Goal: Book appointment/travel/reservation

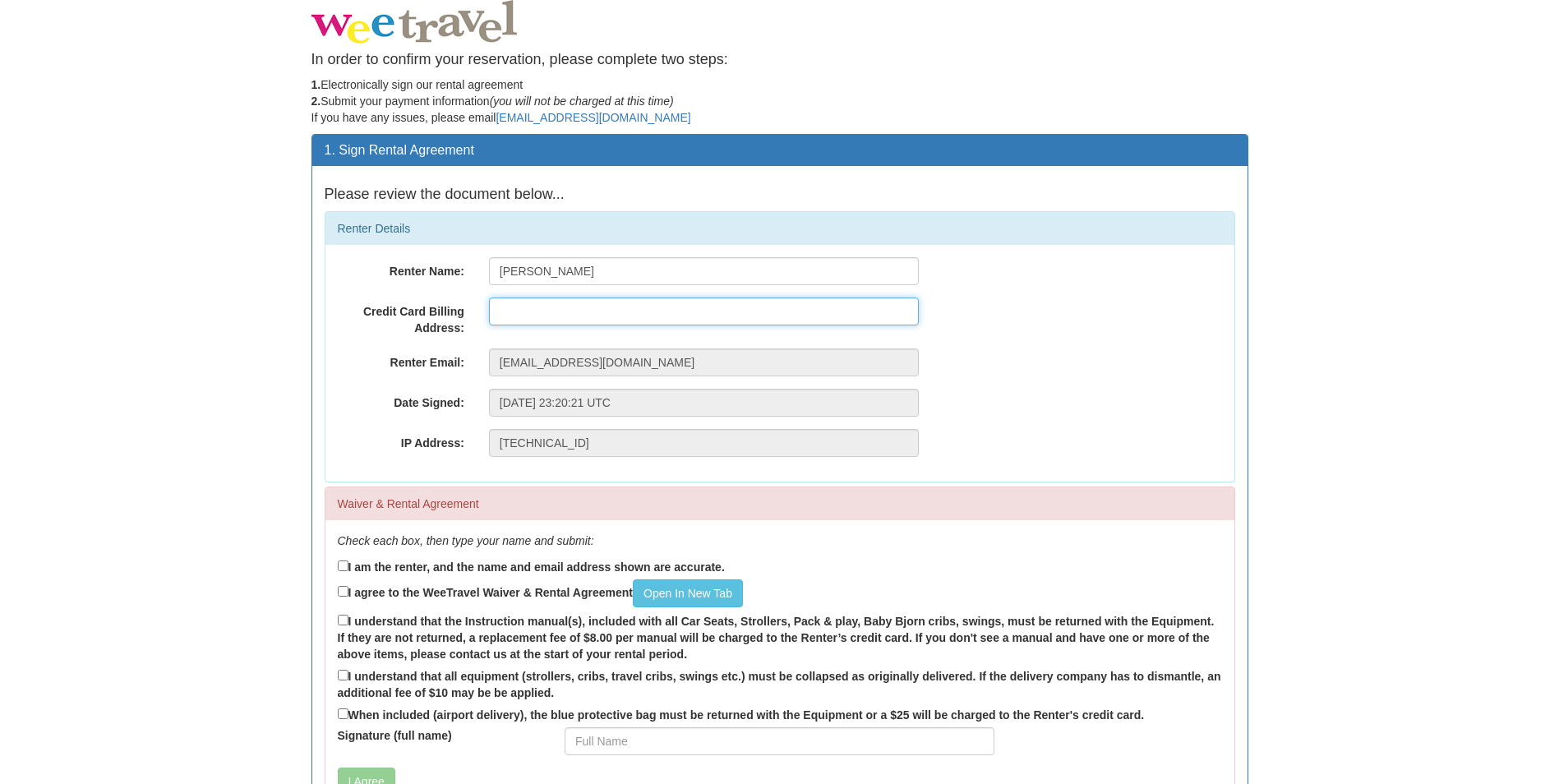
click at [525, 308] on input "text" at bounding box center [704, 312] width 430 height 28
type input "[STREET_ADDRESS]"
drag, startPoint x: 617, startPoint y: 303, endPoint x: 459, endPoint y: 303, distance: 158.0
click at [459, 303] on div "Credit Card Billing Address: [STREET_ADDRESS]" at bounding box center [780, 317] width 909 height 39
drag, startPoint x: 638, startPoint y: 306, endPoint x: 473, endPoint y: 306, distance: 165.0
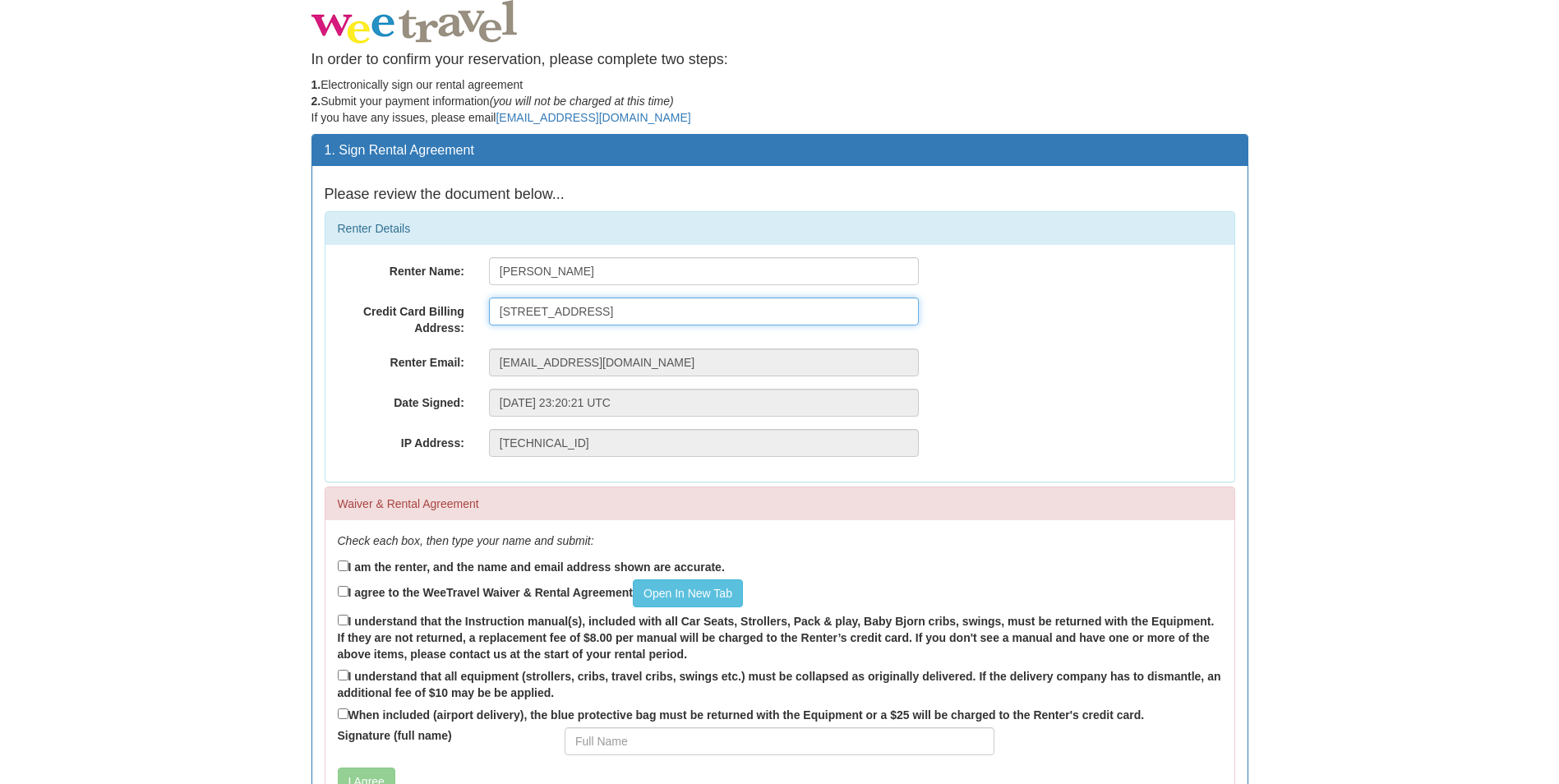
click at [473, 306] on div "Credit Card Billing Address: [STREET_ADDRESS]" at bounding box center [780, 317] width 909 height 39
type input "[STREET_ADDRESS][PERSON_NAME]"
click at [211, 371] on body "In order to confirm your reservation, please complete two steps: 1. Electronica…" at bounding box center [780, 449] width 1559 height 899
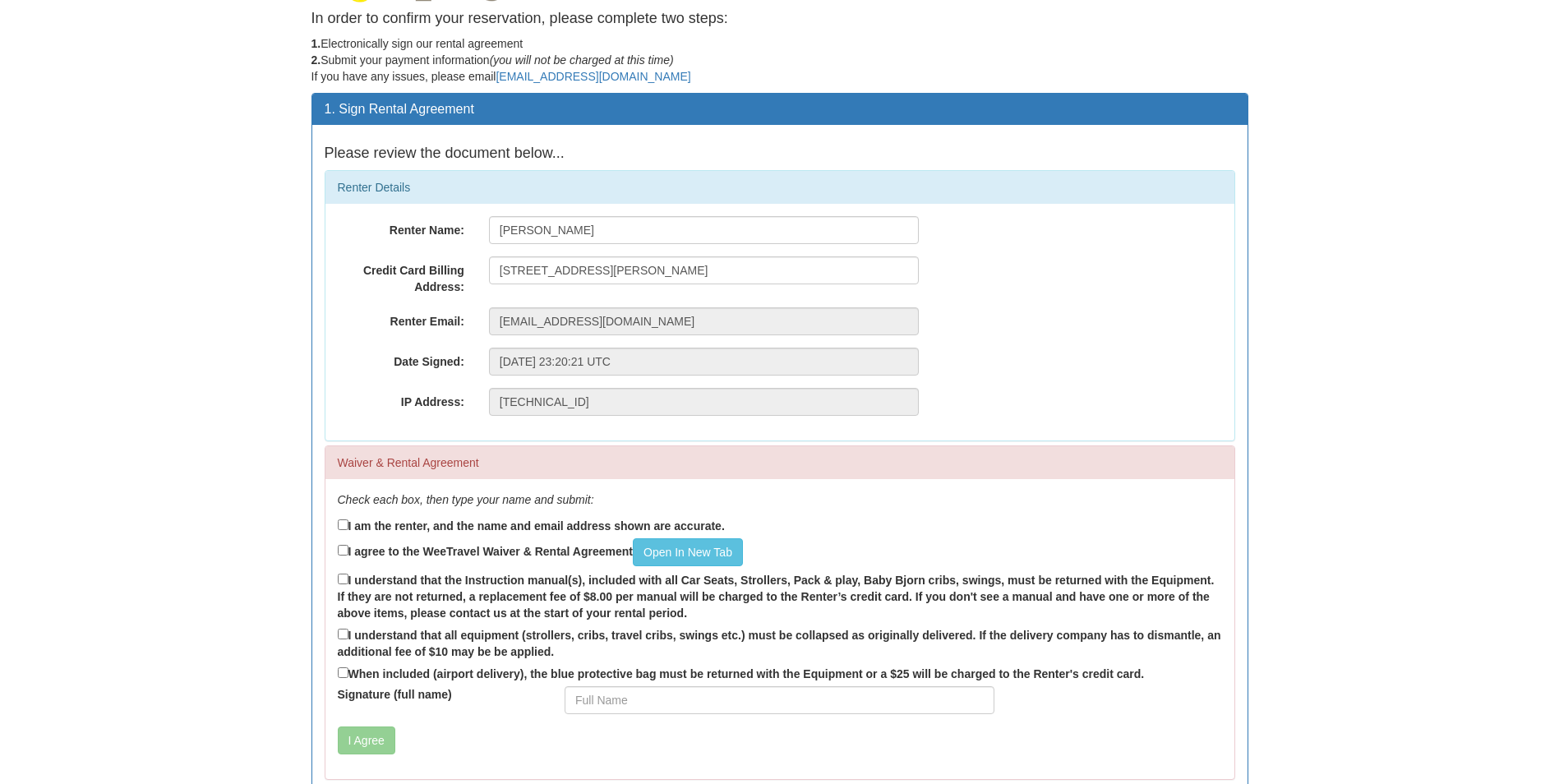
scroll to position [82, 0]
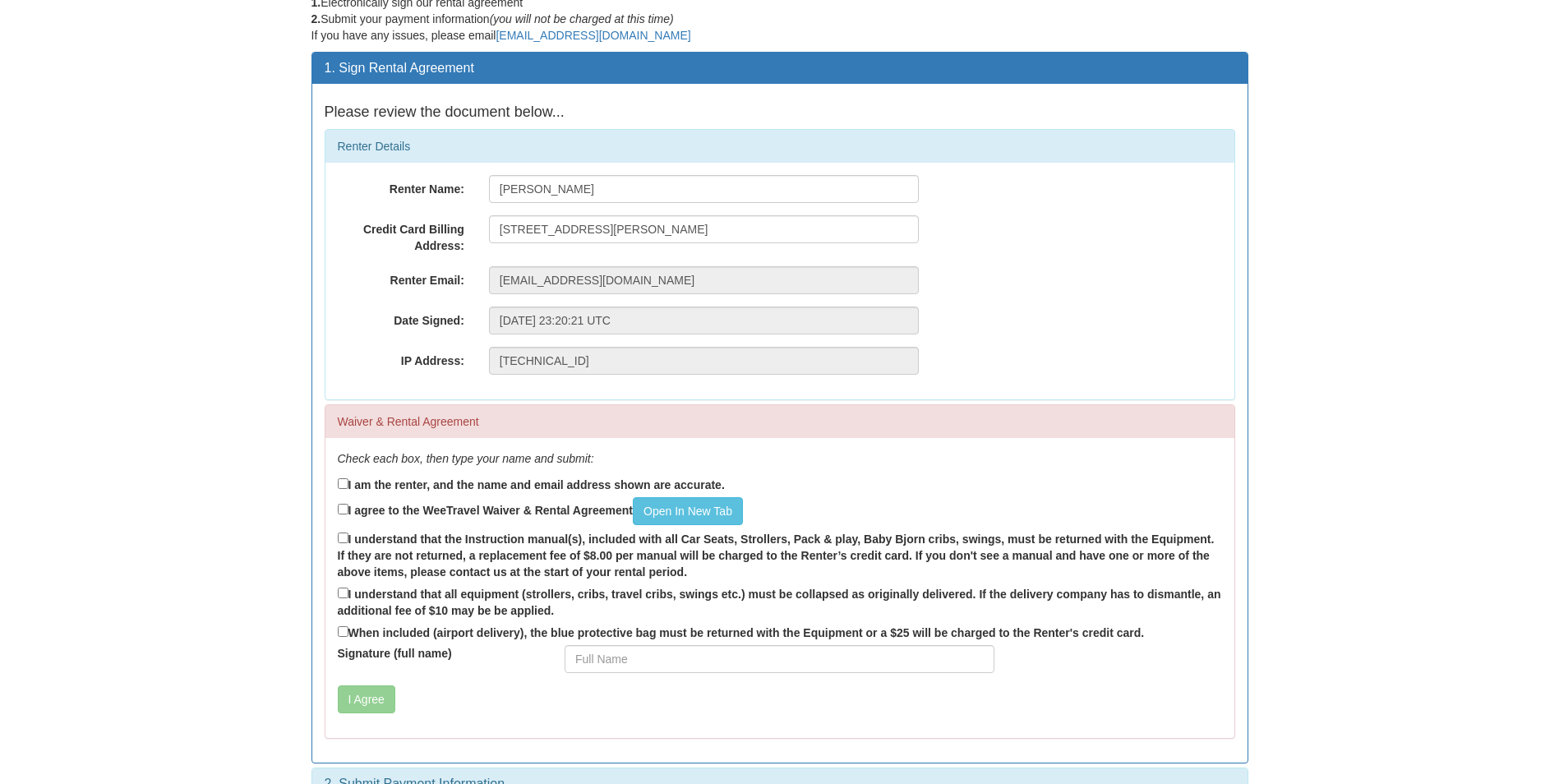
click at [348, 492] on label "I am the renter, and the name and email address shown are accurate." at bounding box center [531, 484] width 387 height 18
click at [348, 489] on input "I am the renter, and the name and email address shown are accurate." at bounding box center [343, 483] width 11 height 11
checkbox input "true"
click at [346, 509] on input "I agree to the WeeTravel Waiver & Rental Agreement Open In [GEOGRAPHIC_DATA]" at bounding box center [343, 509] width 11 height 11
checkbox input "true"
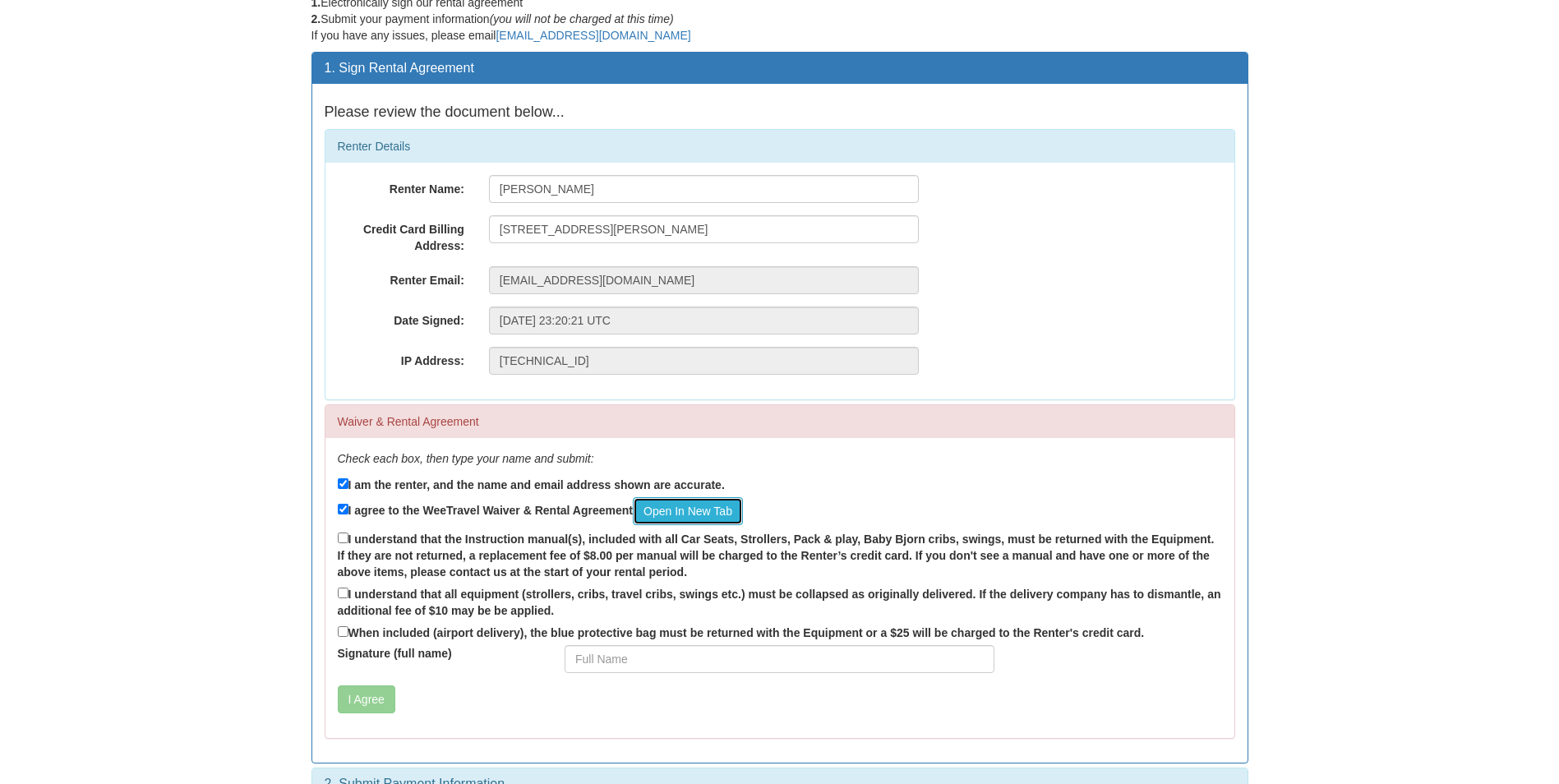
click at [720, 511] on link "Open In New Tab" at bounding box center [688, 511] width 111 height 28
click at [347, 533] on input "I understand that the Instruction manual(s), included with all Car Seats, Strol…" at bounding box center [343, 538] width 11 height 11
checkbox input "true"
click at [349, 599] on label "I understand that all equipment (strollers, cribs, travel cribs, swings etc.) m…" at bounding box center [780, 602] width 884 height 35
click at [349, 598] on input "I understand that all equipment (strollers, cribs, travel cribs, swings etc.) m…" at bounding box center [343, 592] width 11 height 11
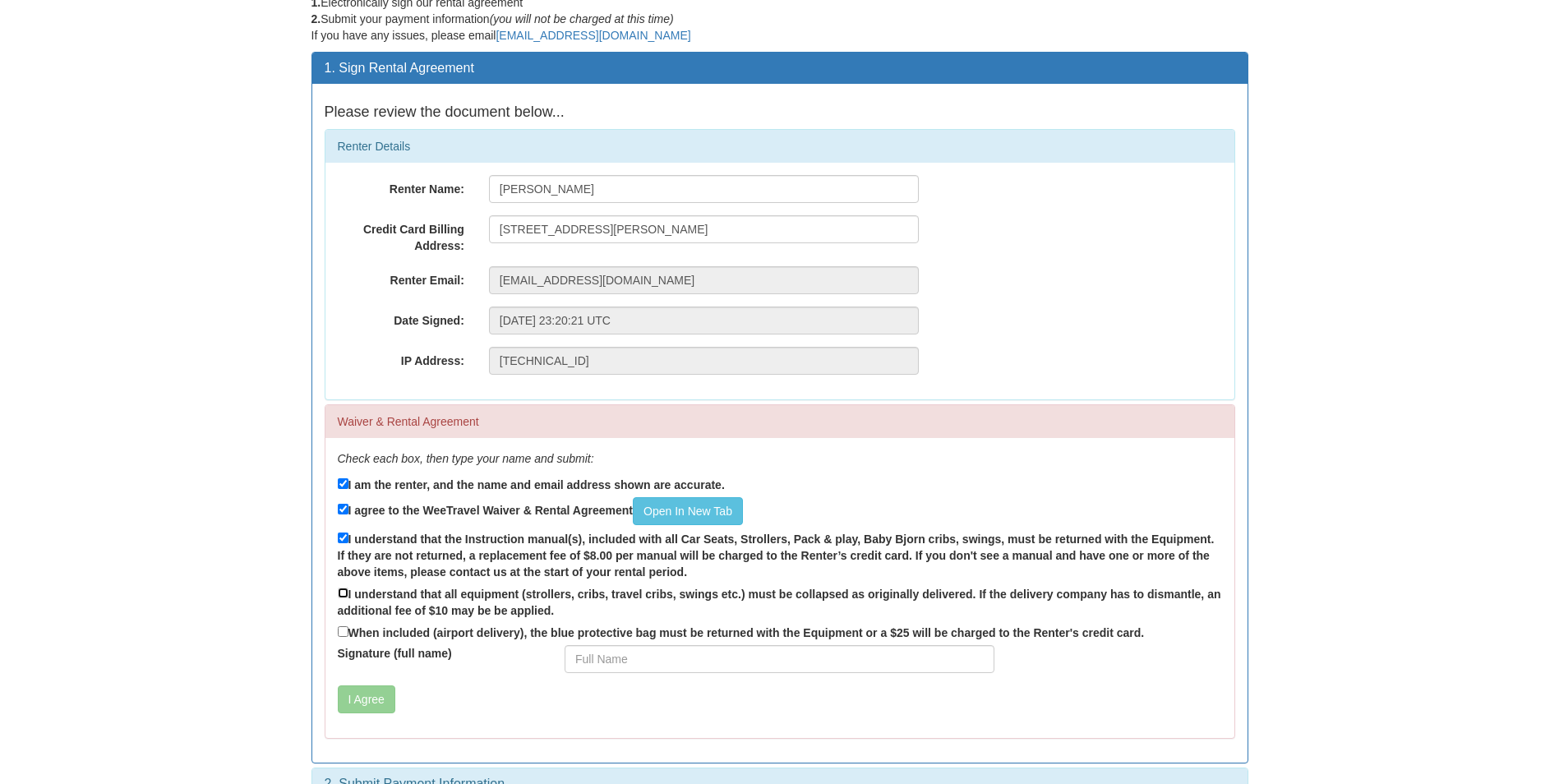
checkbox input "true"
click at [346, 631] on input "When included (airport delivery), the blue protective bag must be returned with…" at bounding box center [343, 631] width 11 height 11
checkbox input "true"
click at [573, 659] on input "Signature (full name)" at bounding box center [780, 659] width 430 height 28
type input "[PERSON_NAME]"
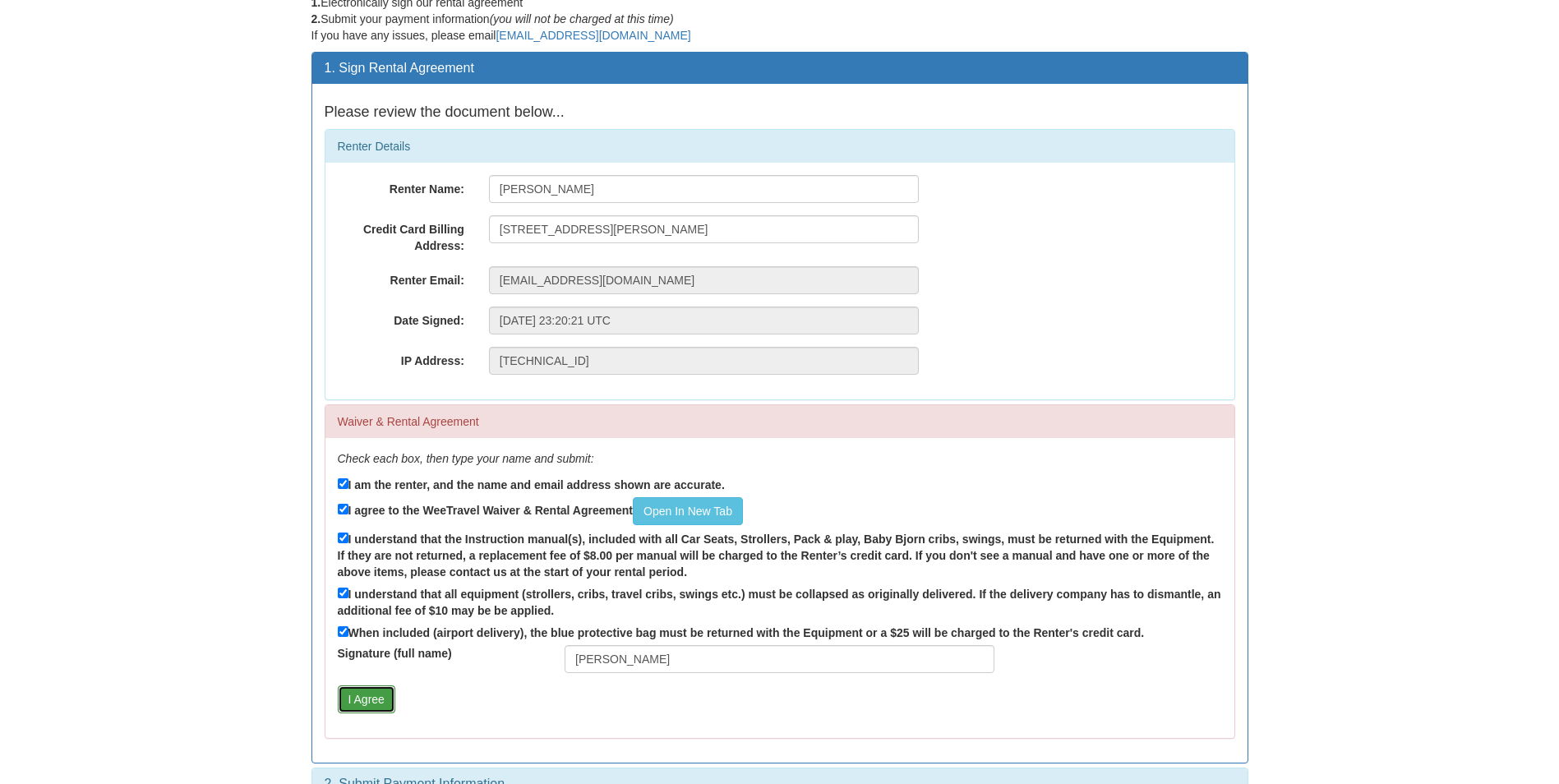
click at [382, 708] on button "I Agree" at bounding box center [367, 699] width 58 height 28
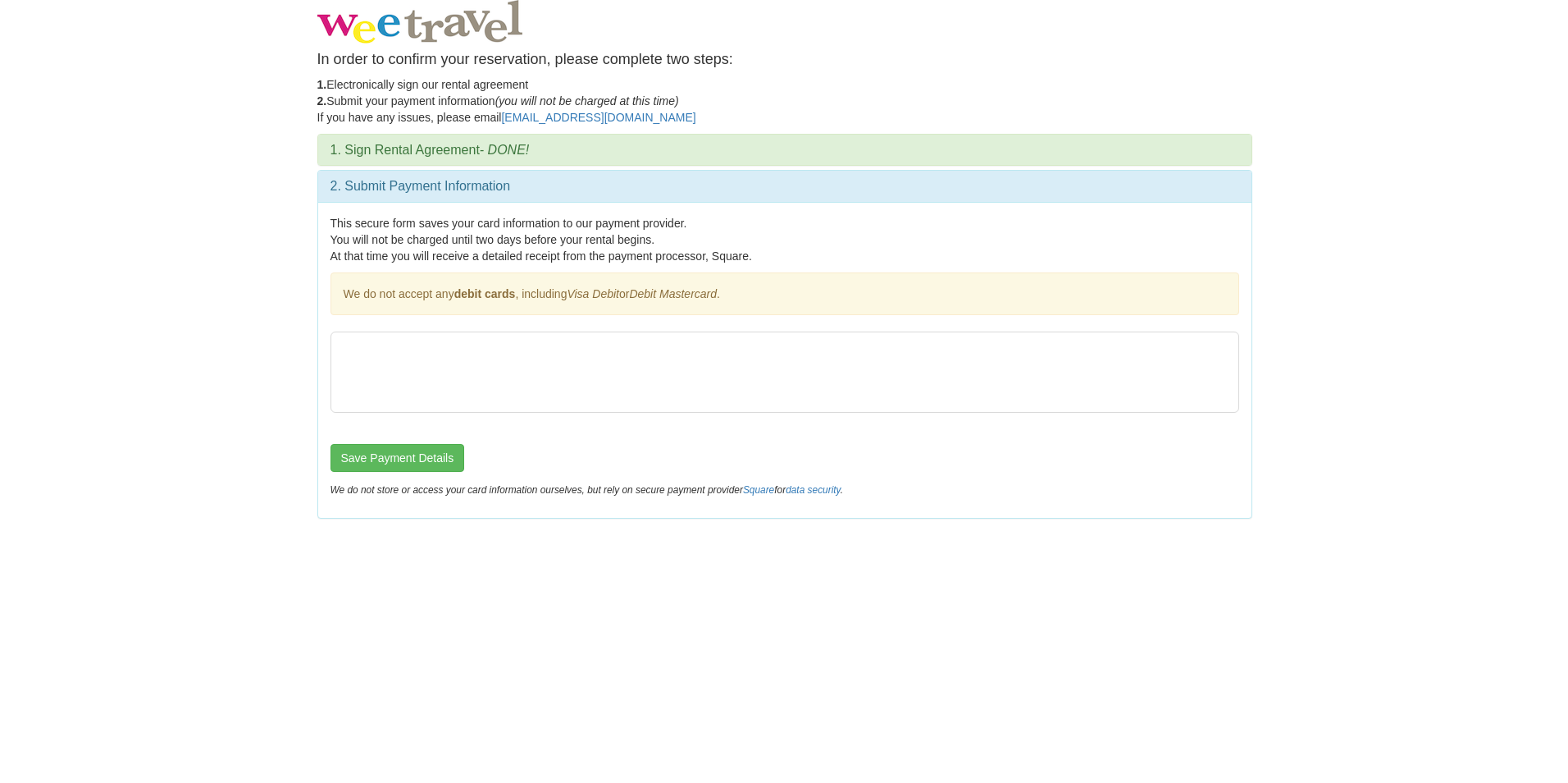
scroll to position [0, 0]
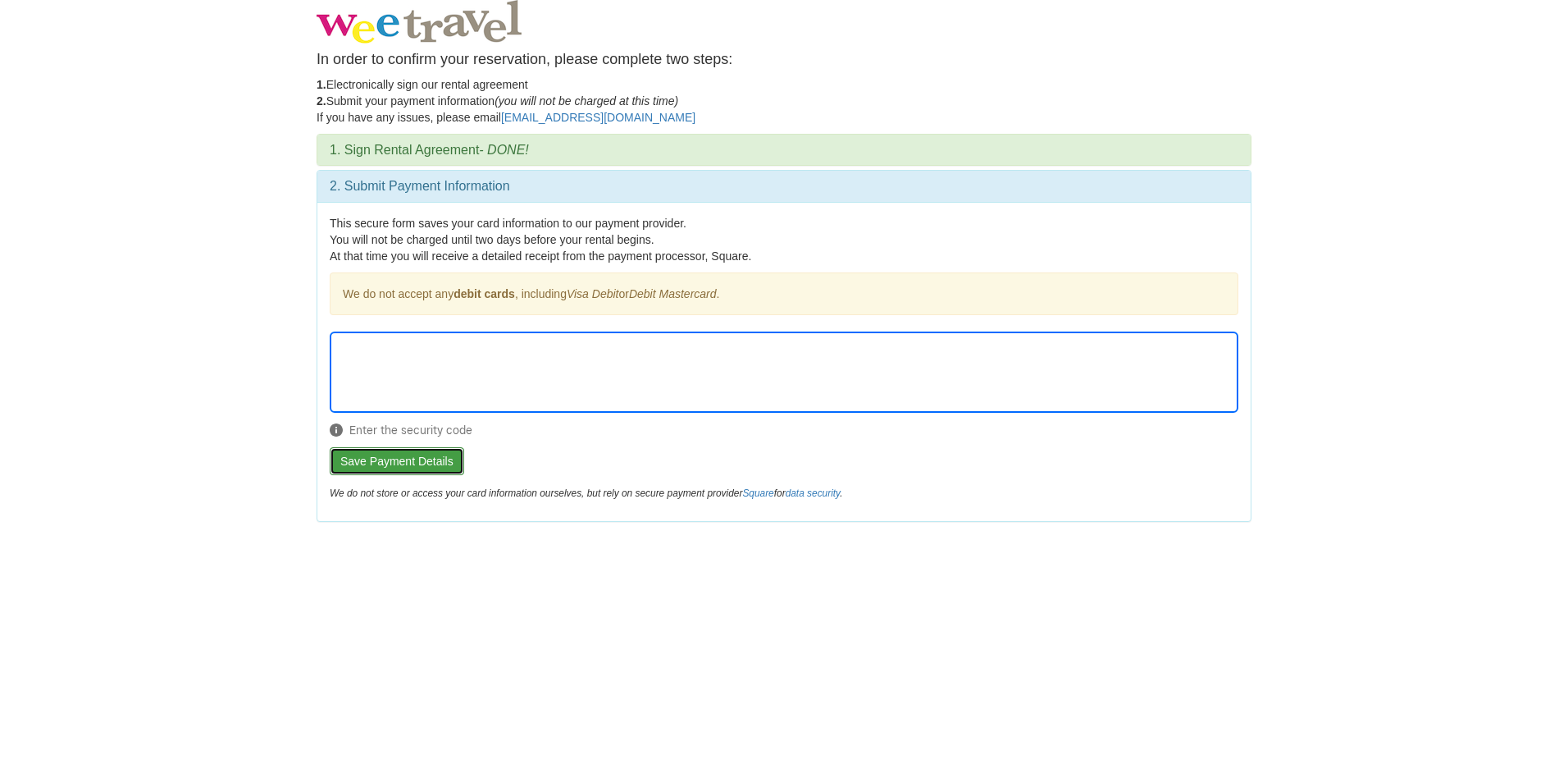
click at [417, 454] on button "Save Payment Details" at bounding box center [397, 461] width 134 height 28
